Goal: Book appointment/travel/reservation

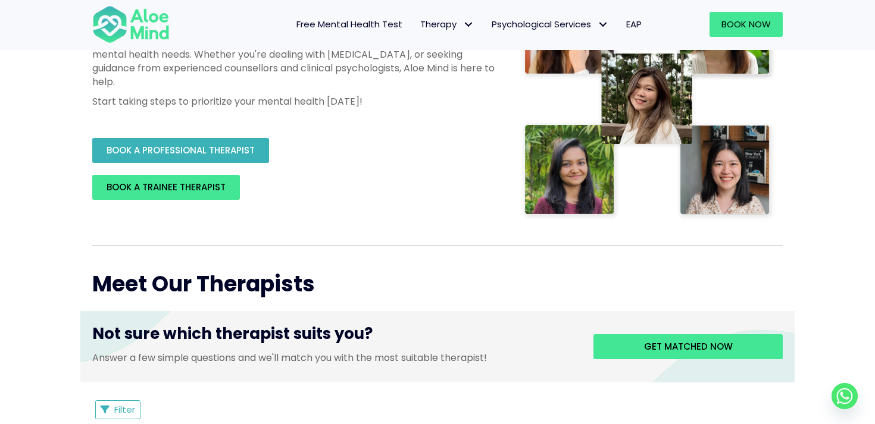
scroll to position [237, 0]
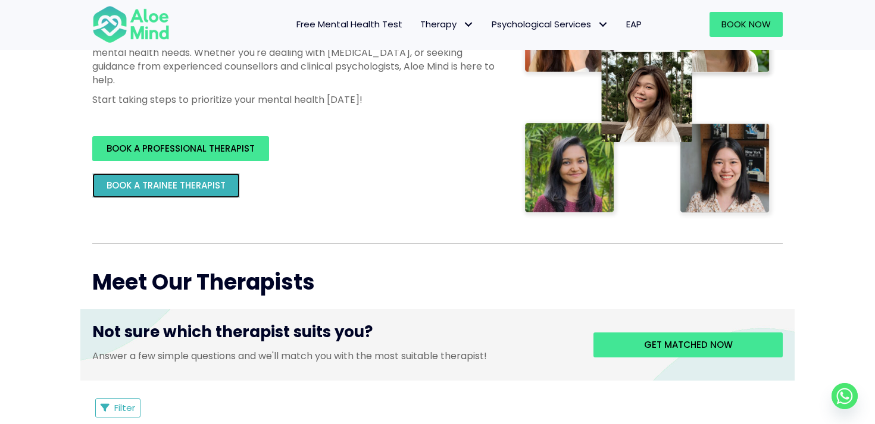
click at [217, 177] on link "BOOK A TRAINEE THERAPIST" at bounding box center [166, 185] width 148 height 25
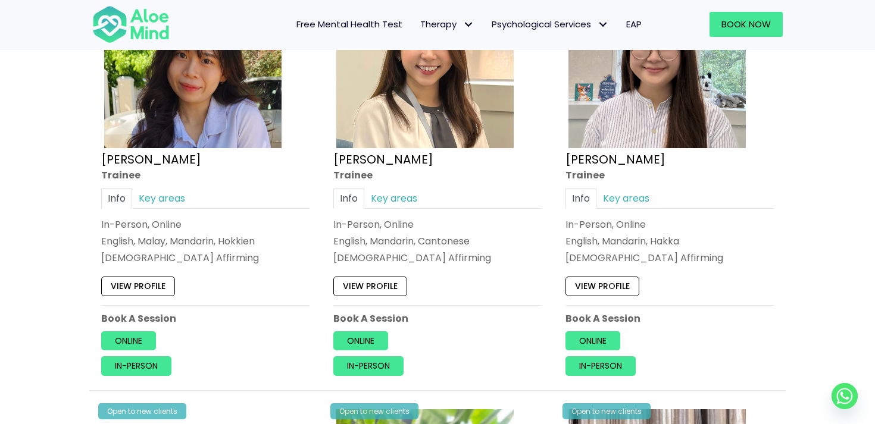
scroll to position [710, 0]
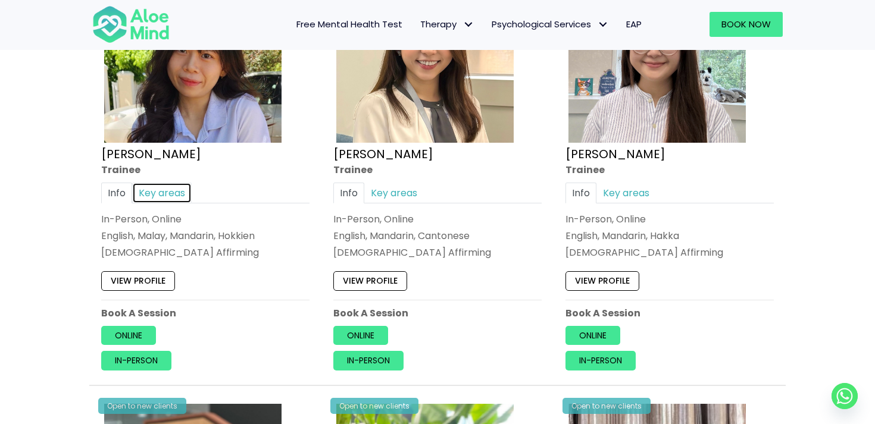
click at [169, 195] on link "Key areas" at bounding box center [161, 193] width 59 height 21
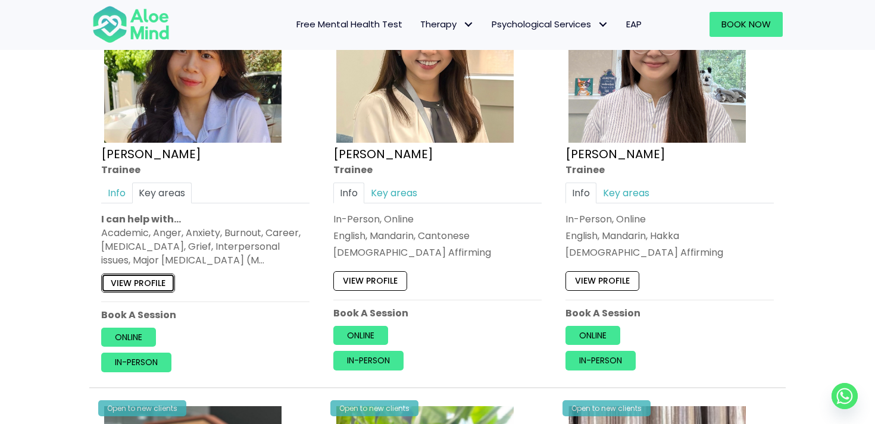
click at [155, 289] on link "View profile" at bounding box center [138, 282] width 74 height 19
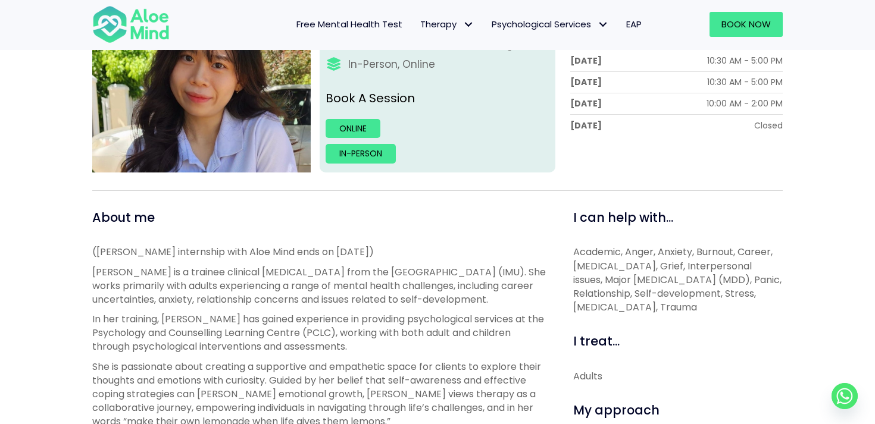
scroll to position [268, 0]
